Goal: Task Accomplishment & Management: Use online tool/utility

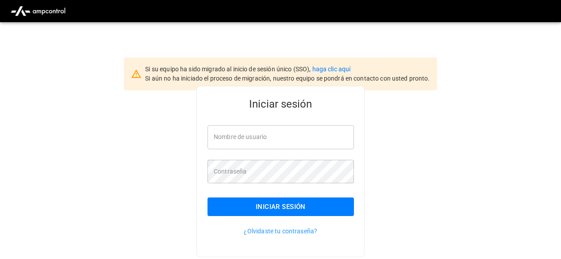
type input "**********"
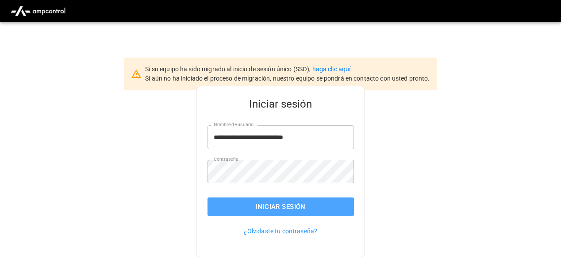
click at [237, 200] on button "Iniciar sesión" at bounding box center [281, 206] width 146 height 19
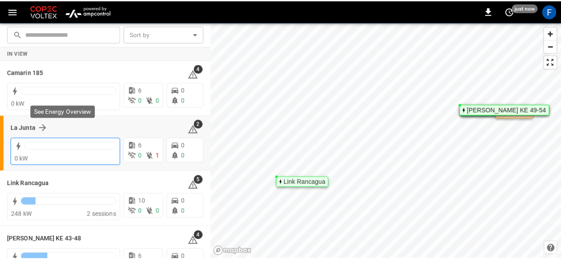
scroll to position [79, 0]
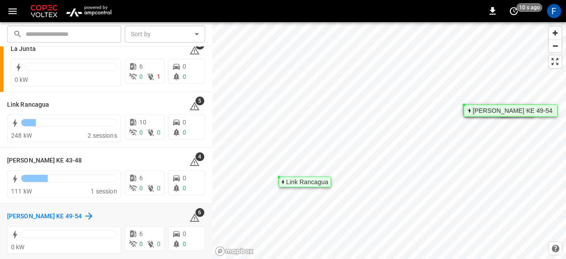
click at [42, 212] on h6 "[PERSON_NAME] KE 49-54" at bounding box center [44, 216] width 75 height 10
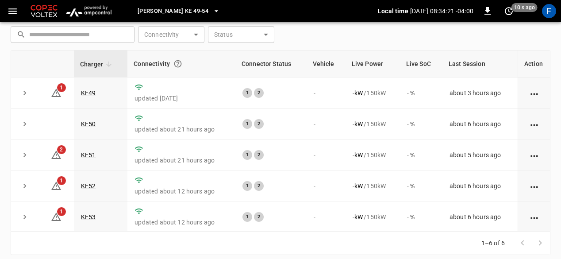
scroll to position [133, 0]
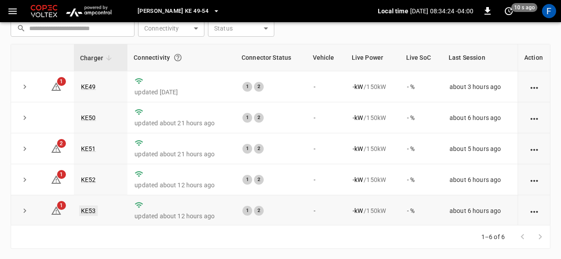
click at [81, 211] on link "KE53" at bounding box center [88, 210] width 19 height 11
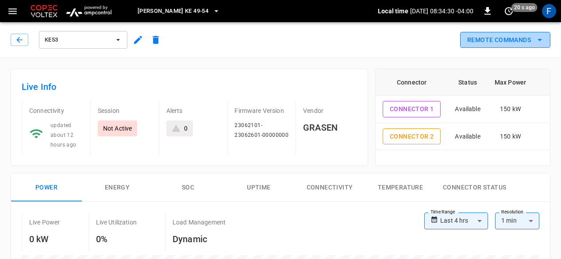
click at [513, 38] on button "Remote Commands" at bounding box center [505, 40] width 90 height 16
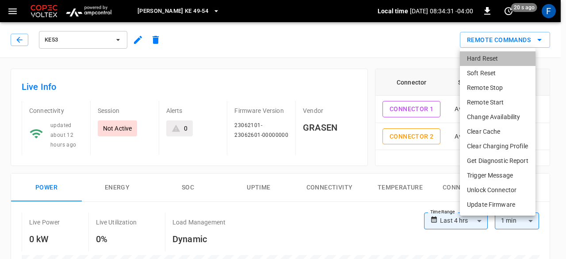
click at [479, 55] on li "Hard Reset" at bounding box center [498, 58] width 76 height 15
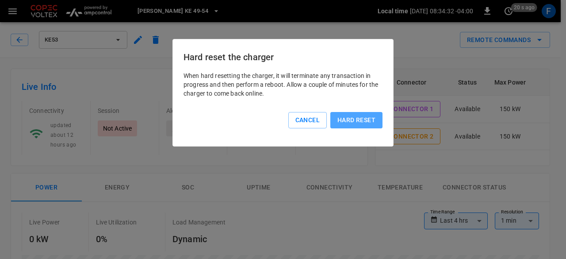
click at [353, 121] on button "Hard reset" at bounding box center [357, 120] width 52 height 16
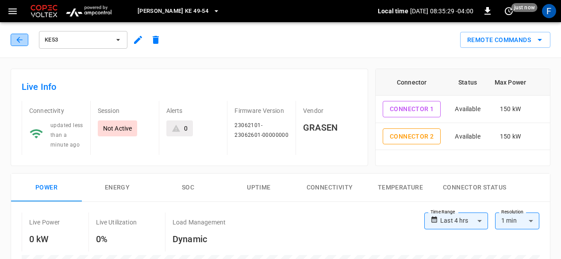
click at [20, 42] on icon "button" at bounding box center [19, 39] width 9 height 9
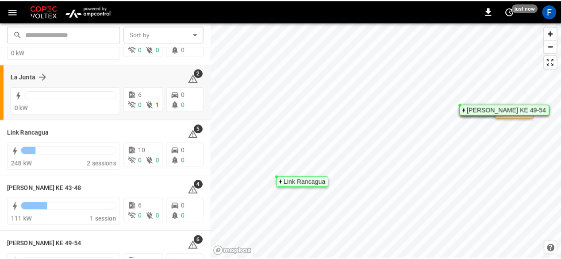
scroll to position [67, 0]
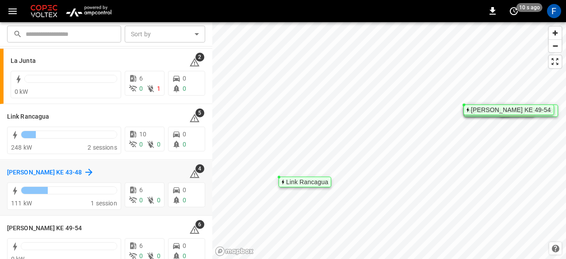
click at [53, 174] on h6 "[PERSON_NAME] KE 43-48" at bounding box center [44, 173] width 75 height 10
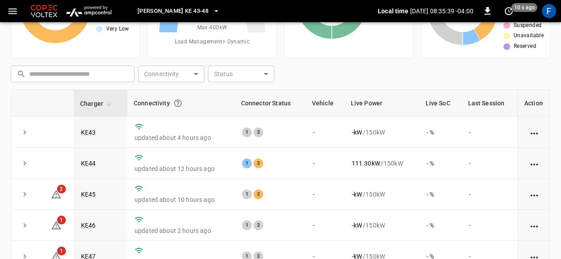
scroll to position [32, 0]
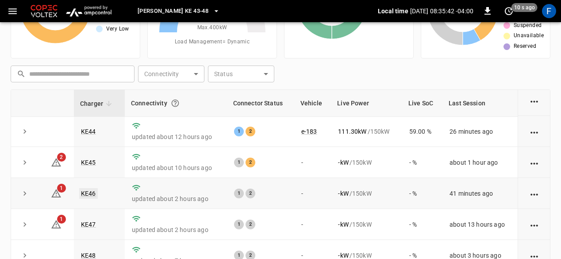
click at [84, 193] on link "KE46" at bounding box center [88, 193] width 19 height 11
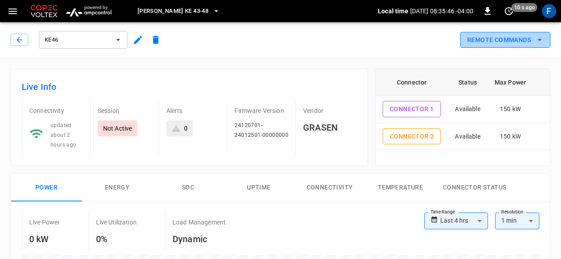
click at [487, 42] on button "Remote Commands" at bounding box center [505, 40] width 90 height 16
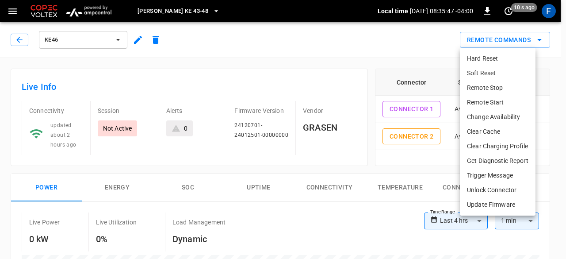
click at [478, 61] on li "Hard Reset" at bounding box center [498, 58] width 76 height 15
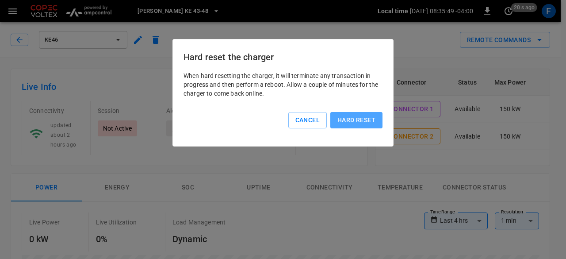
click at [351, 120] on button "Hard reset" at bounding box center [357, 120] width 52 height 16
